Goal: Information Seeking & Learning: Learn about a topic

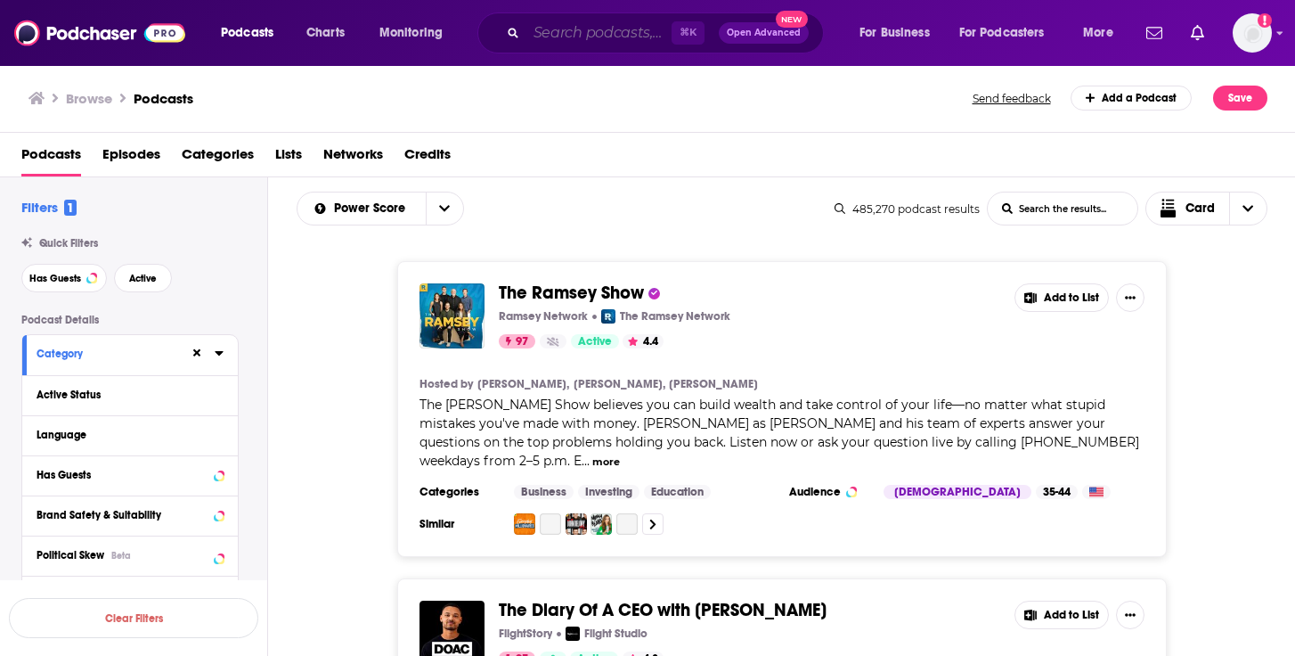
click at [614, 35] on input "Search podcasts, credits, & more..." at bounding box center [598, 33] width 145 height 29
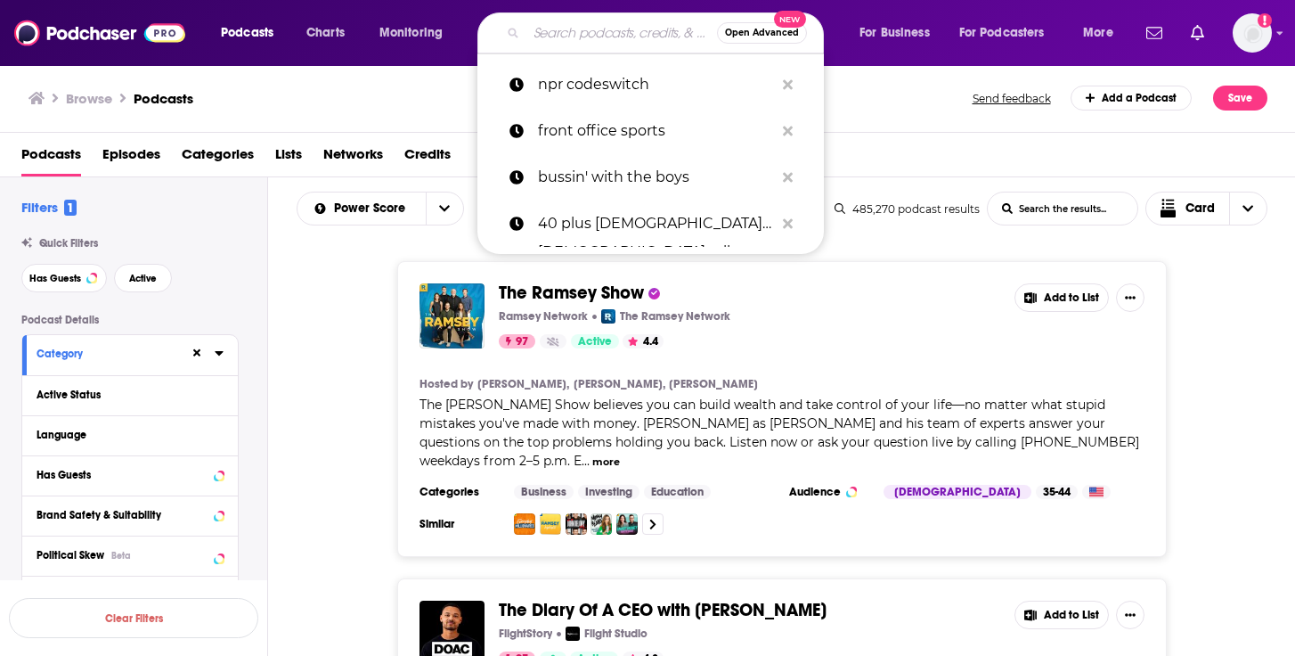
paste input "Before You Kill Yourself: A Suicide Prevention Podcast: Monthly Listens: 11k-16k"
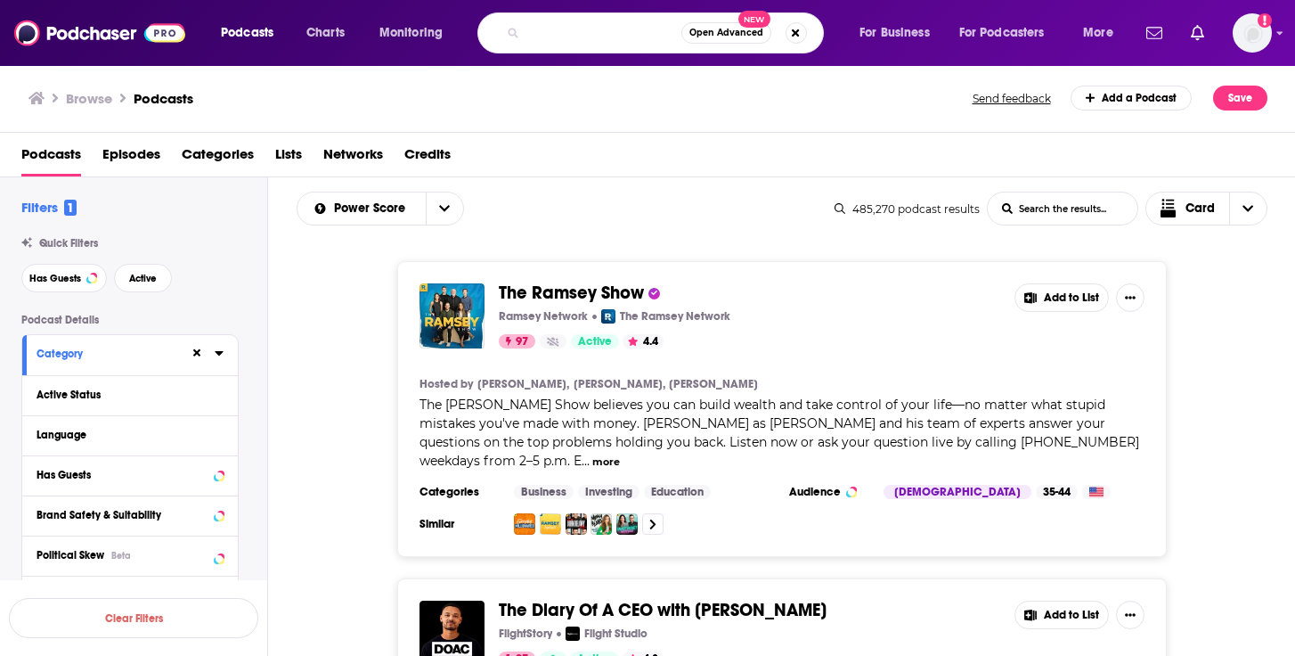
scroll to position [0, 245]
drag, startPoint x: 673, startPoint y: 34, endPoint x: 641, endPoint y: 29, distance: 32.4
click at [641, 29] on input "Before You Kill Yourself: A Suicide Prevention Podcast: Monthly Listens: 11k-16k" at bounding box center [603, 33] width 155 height 29
type input "Before You Kill Yourself: A Suicide Prevention Podcast"
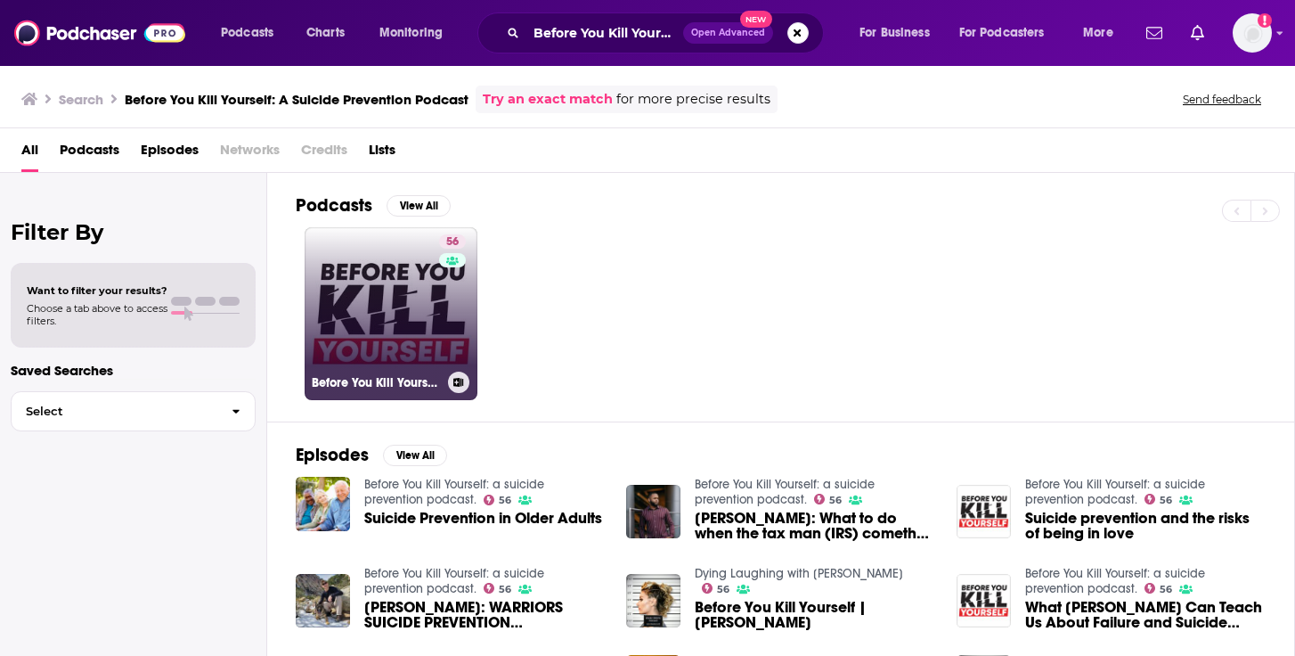
click at [431, 324] on link "56 Before You Kill Yourself: a suicide prevention podcast." at bounding box center [391, 313] width 173 height 173
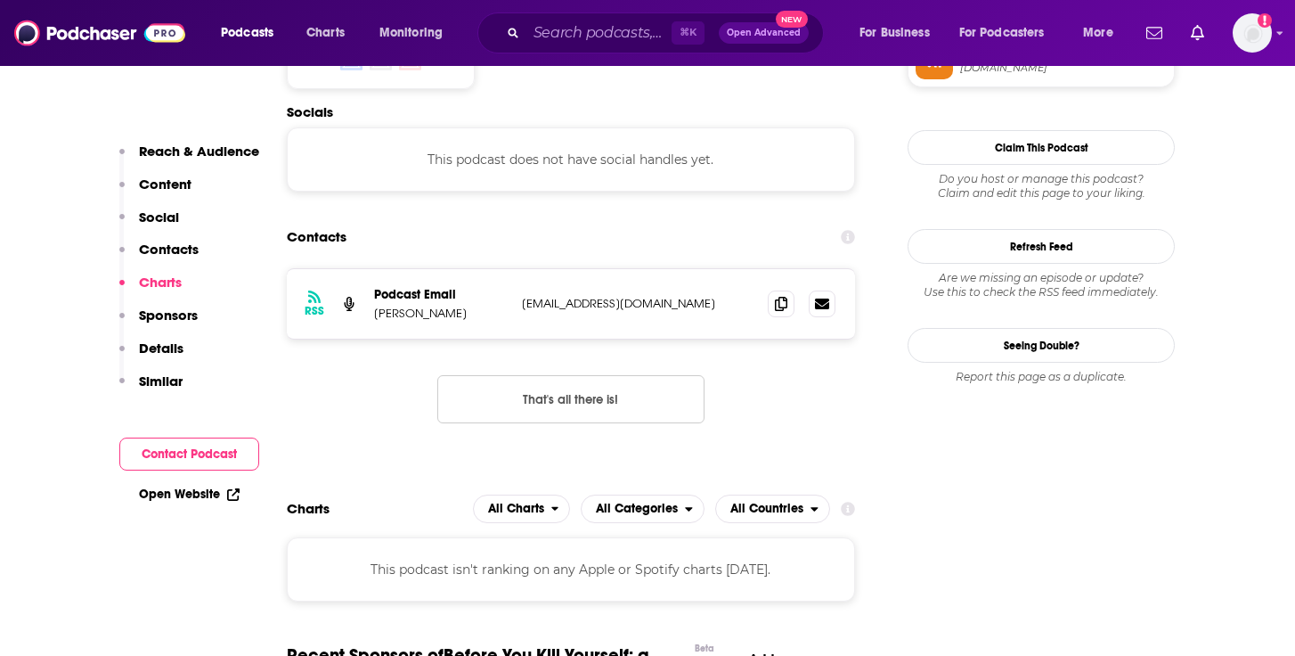
scroll to position [1519, 0]
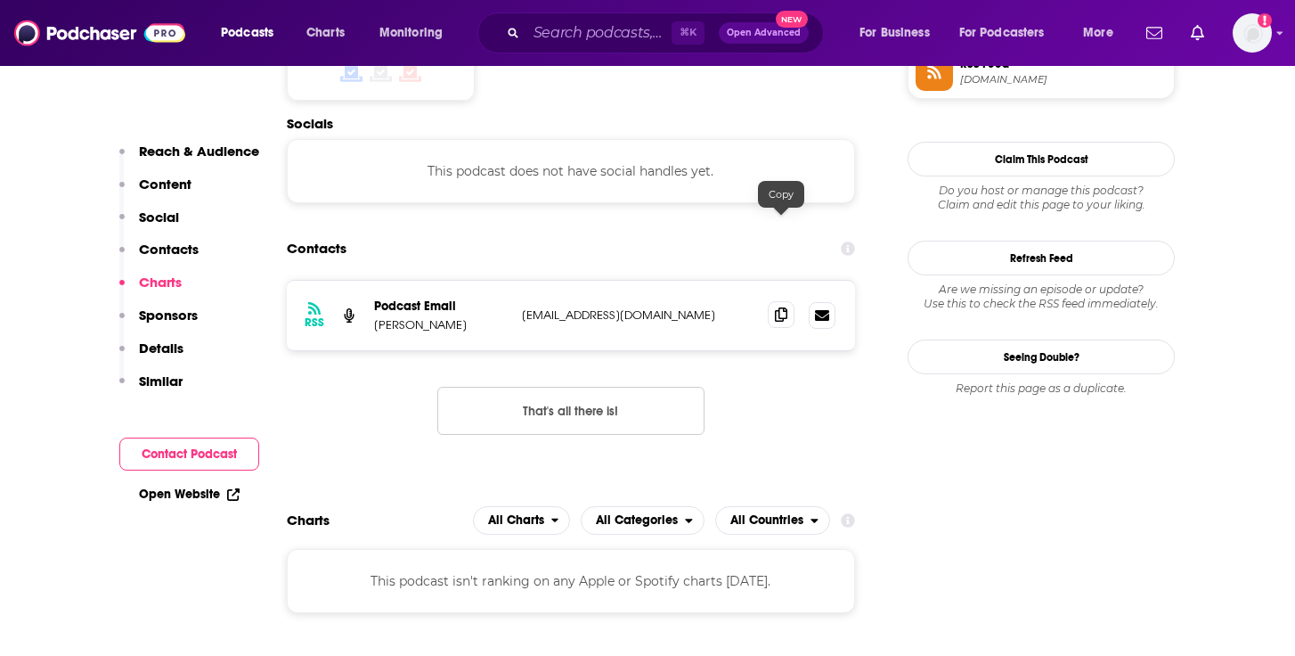
click at [778, 307] on icon at bounding box center [781, 314] width 12 height 14
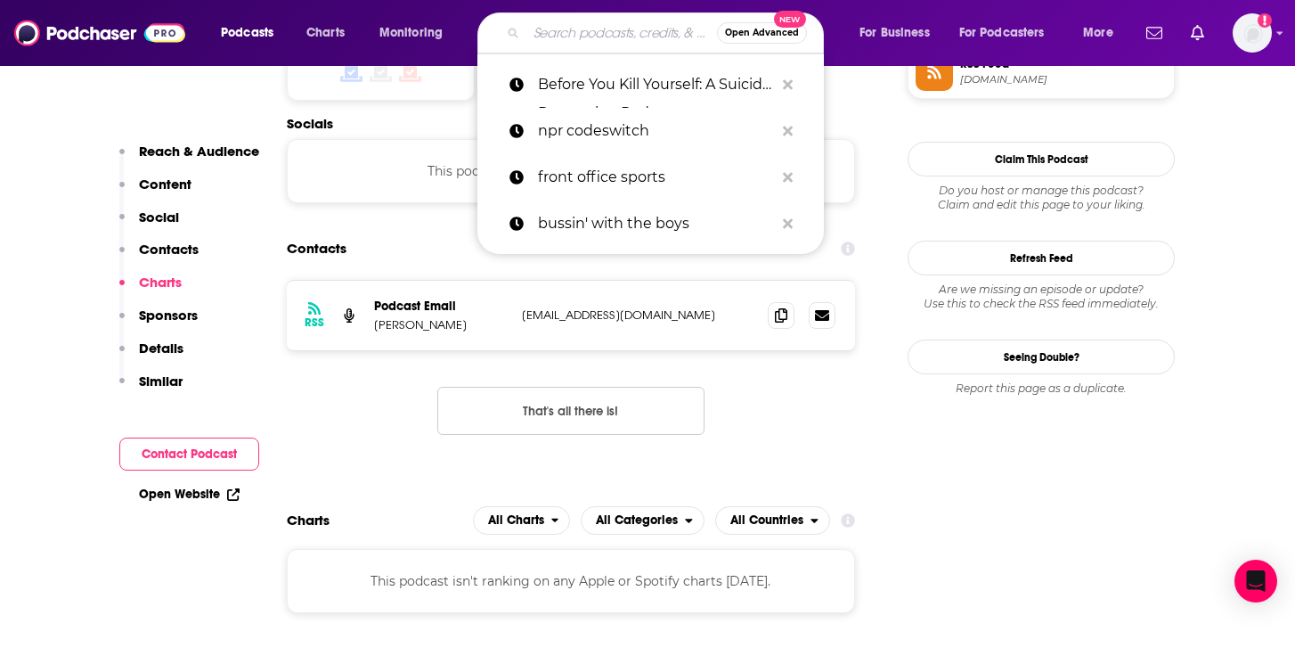
click at [563, 46] on input "Search podcasts, credits, & more..." at bounding box center [621, 33] width 191 height 29
paste input "That Sober Guy Podcast"
type input "That Sober Guy Podcast"
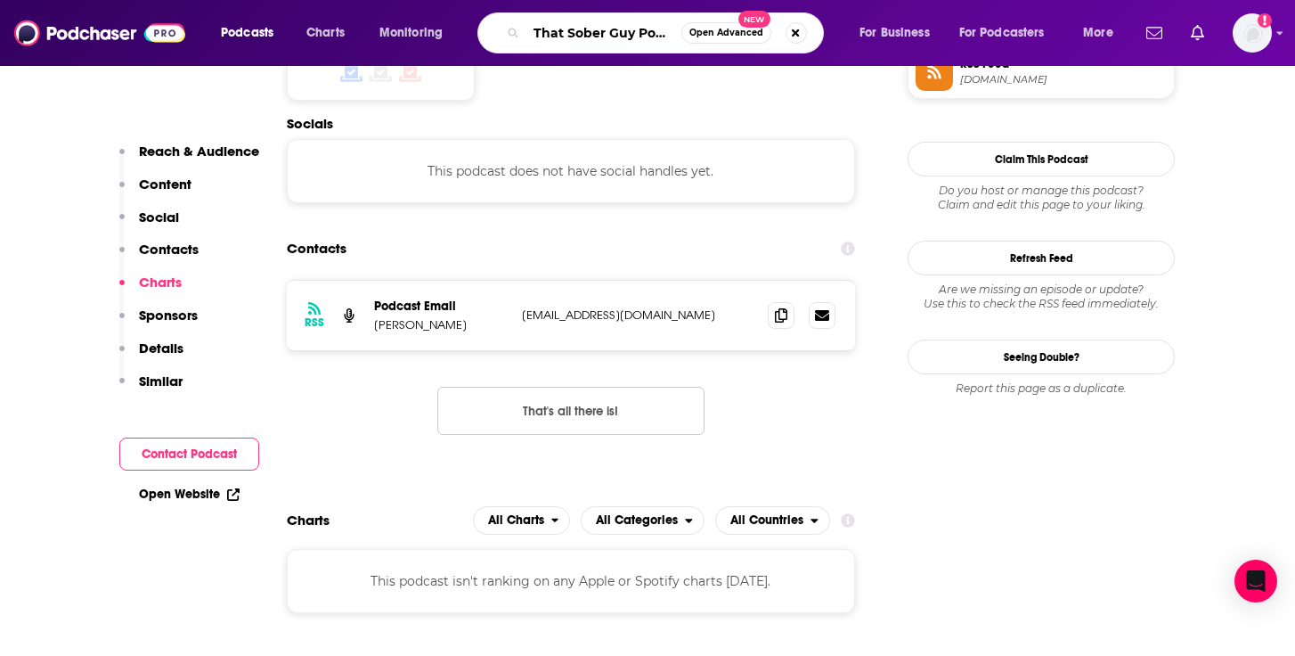
scroll to position [0, 17]
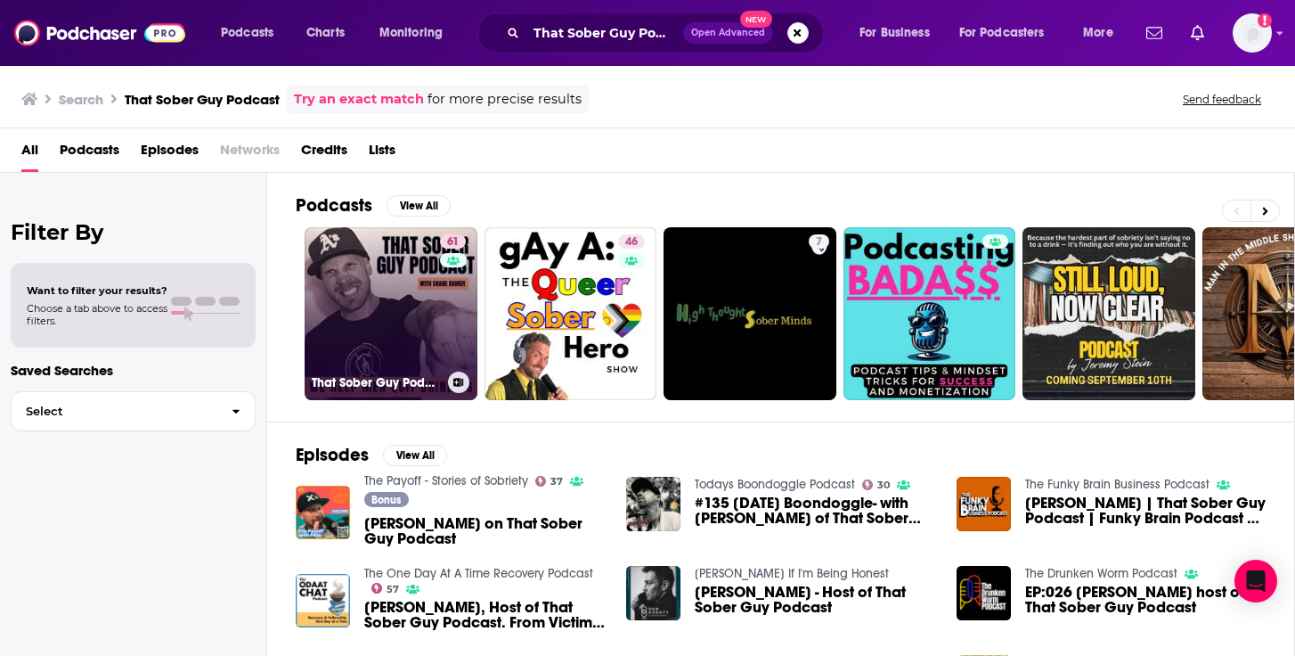
click at [420, 323] on link "61 That Sober Guy Podcast" at bounding box center [391, 313] width 173 height 173
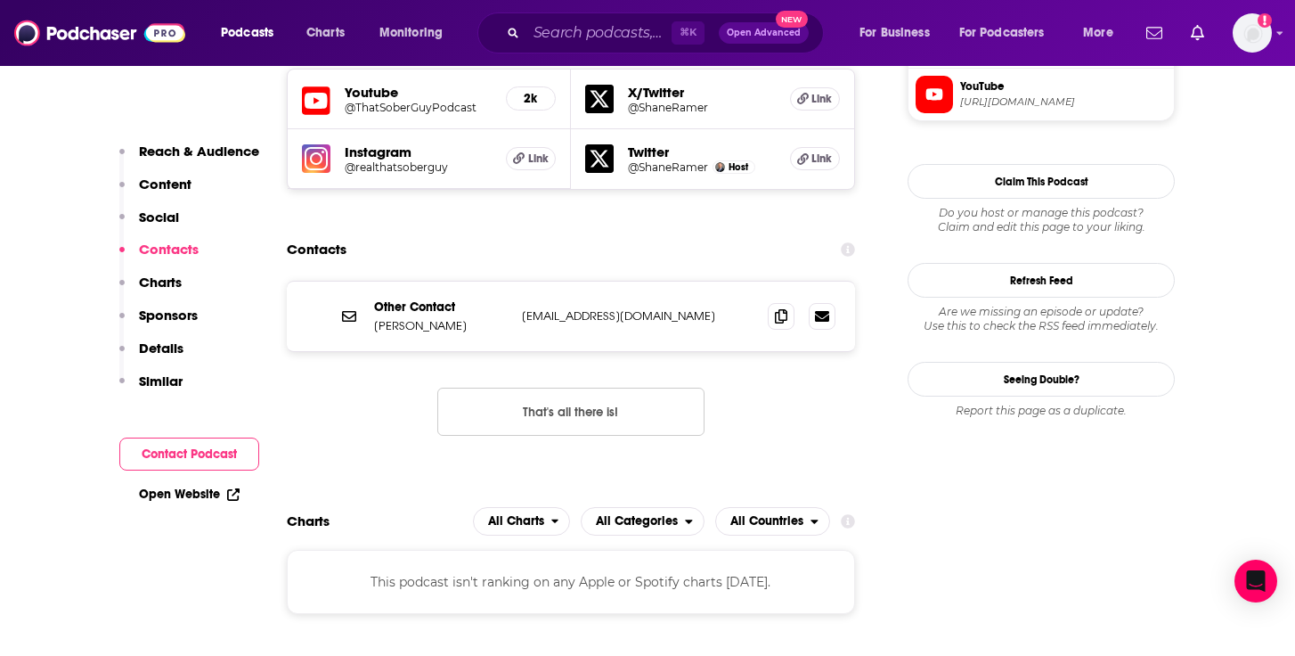
scroll to position [1656, 0]
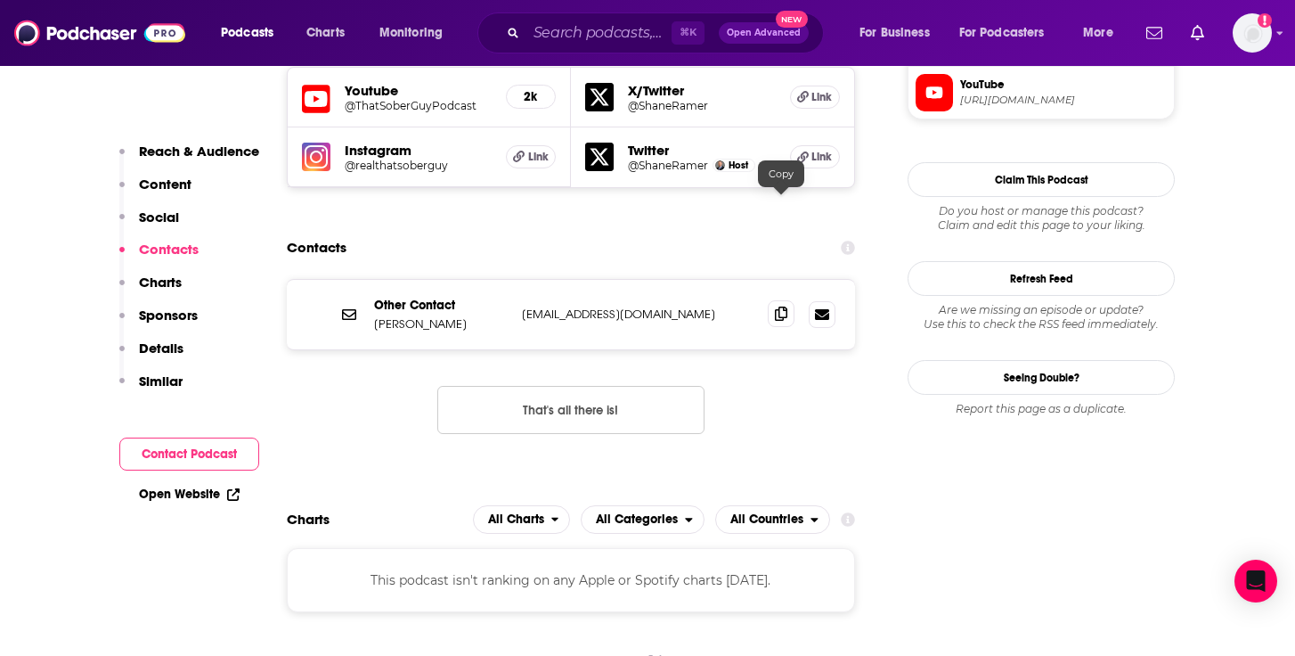
click at [775, 306] on icon at bounding box center [781, 313] width 12 height 14
click at [530, 39] on input "Search podcasts, credits, & more..." at bounding box center [598, 33] width 145 height 29
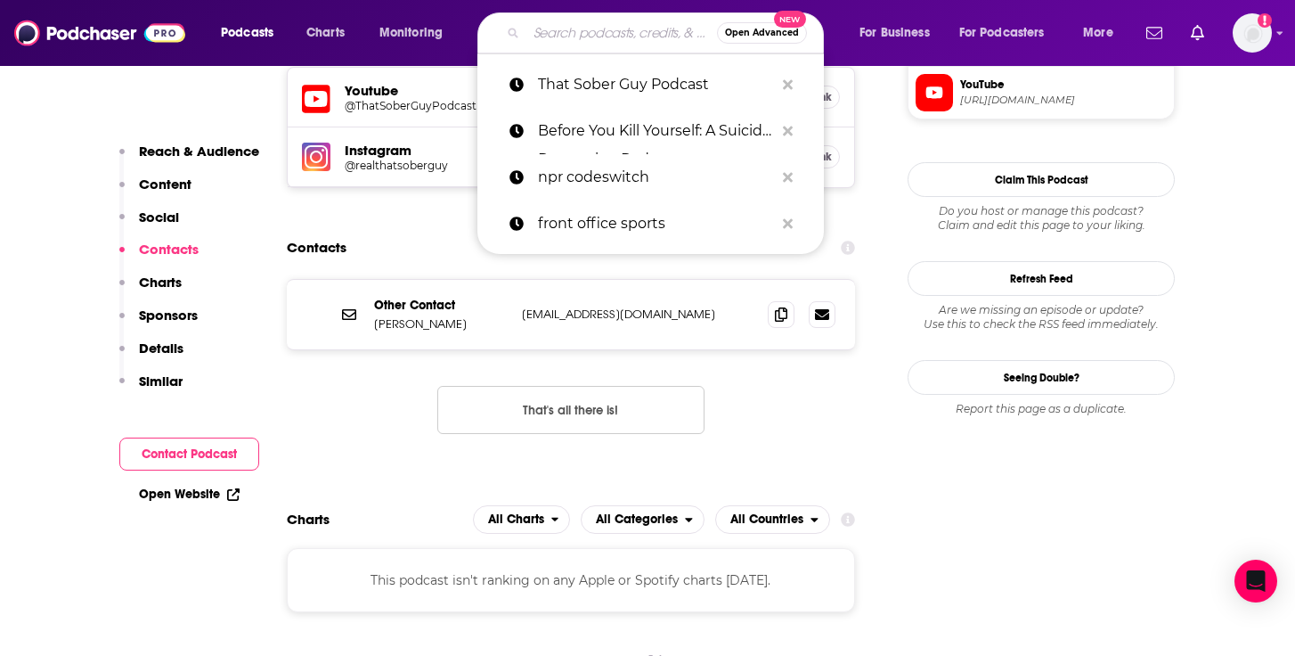
paste input "The Addicted Mind Podcast"
type input "The Addicted Mind Podcast"
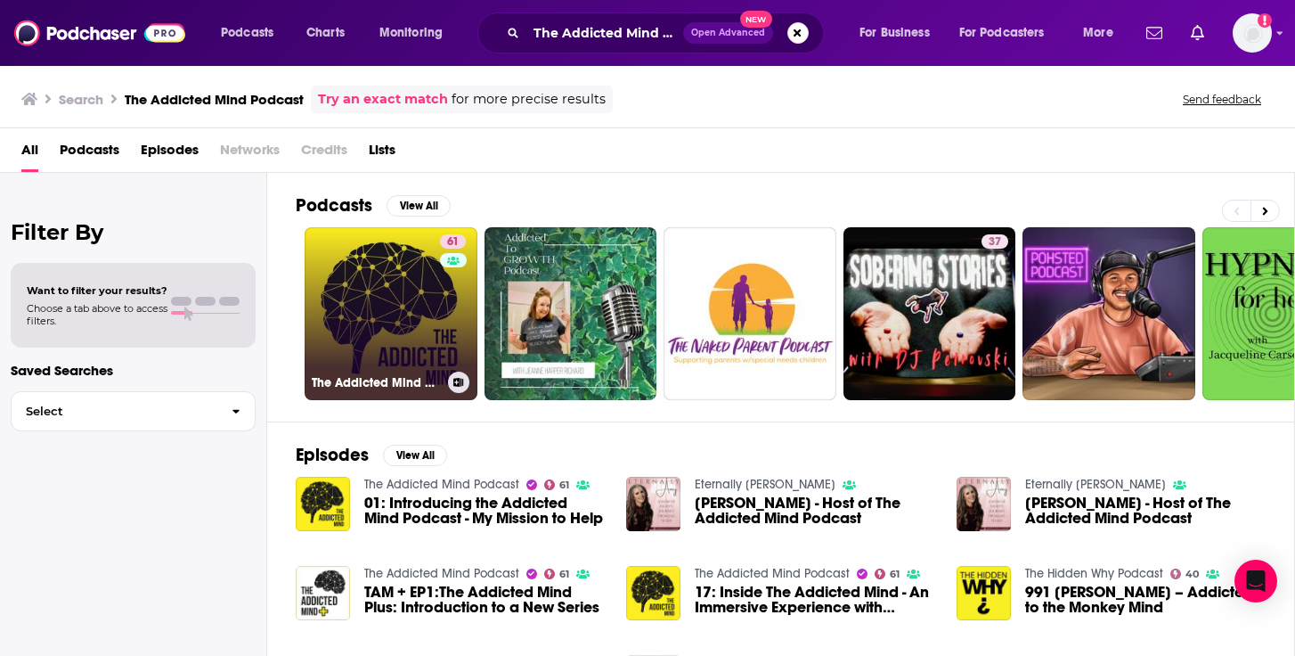
click at [413, 318] on link "61 The Addicted Mind Podcast" at bounding box center [391, 313] width 173 height 173
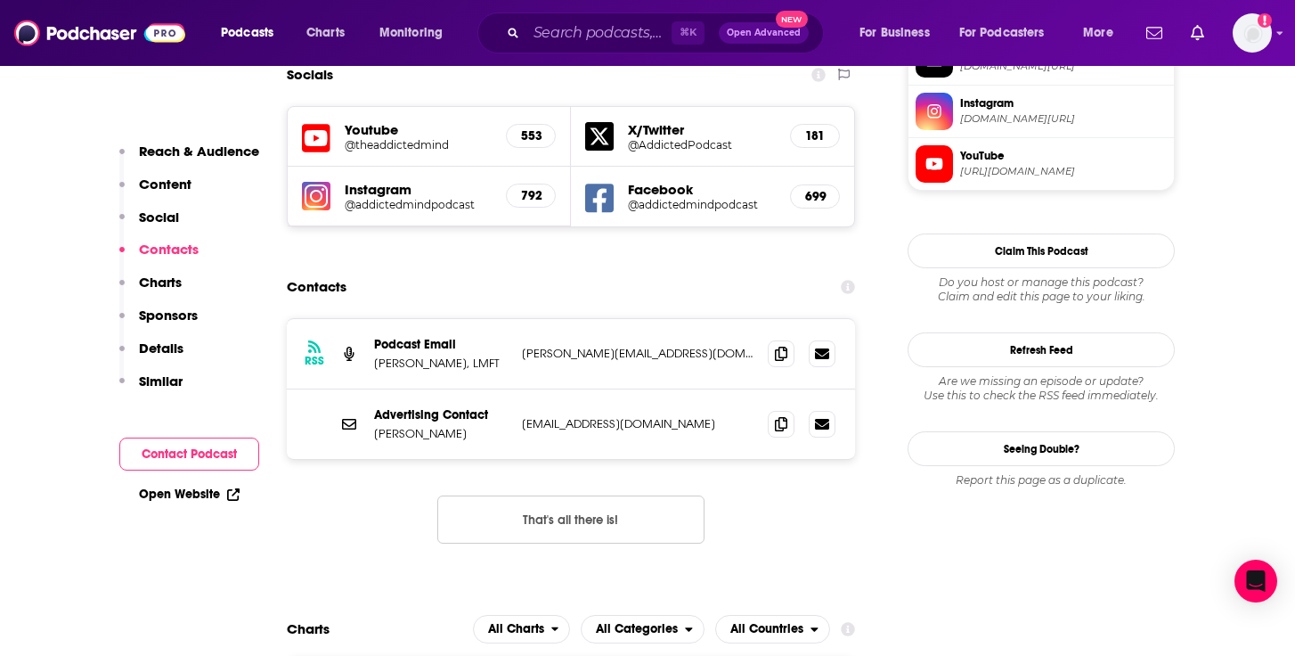
scroll to position [1660, 0]
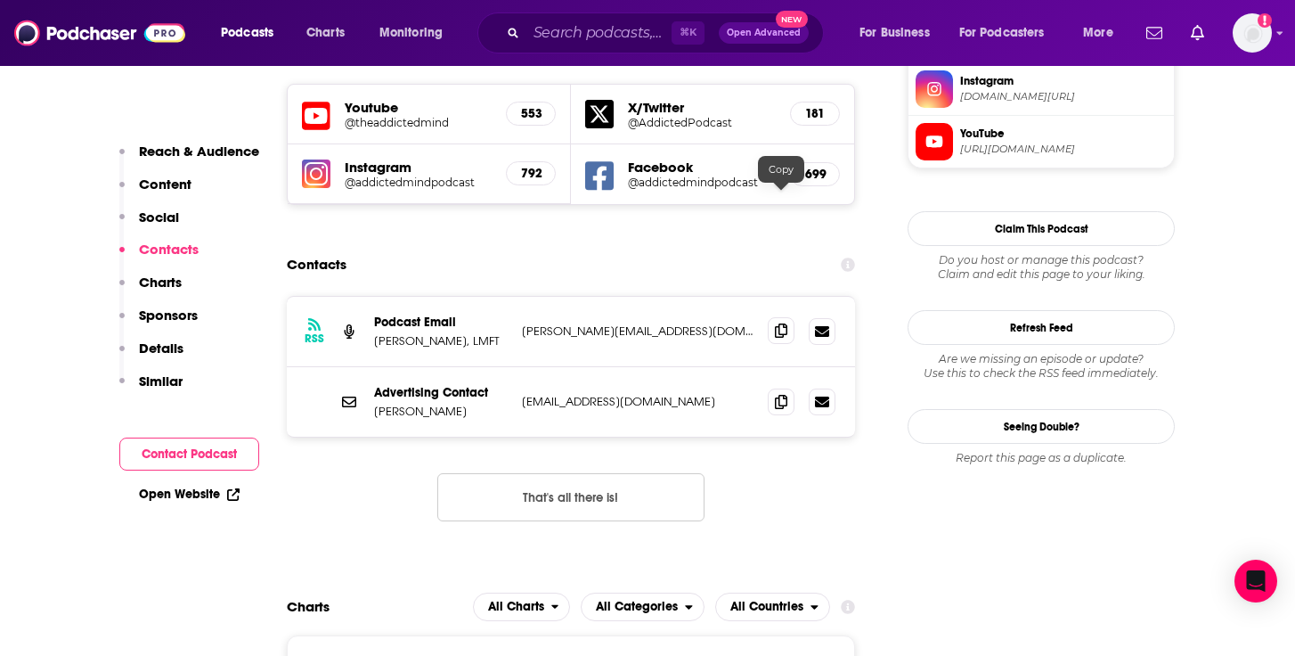
click at [783, 323] on icon at bounding box center [781, 330] width 12 height 14
